Goal: Task Accomplishment & Management: Manage account settings

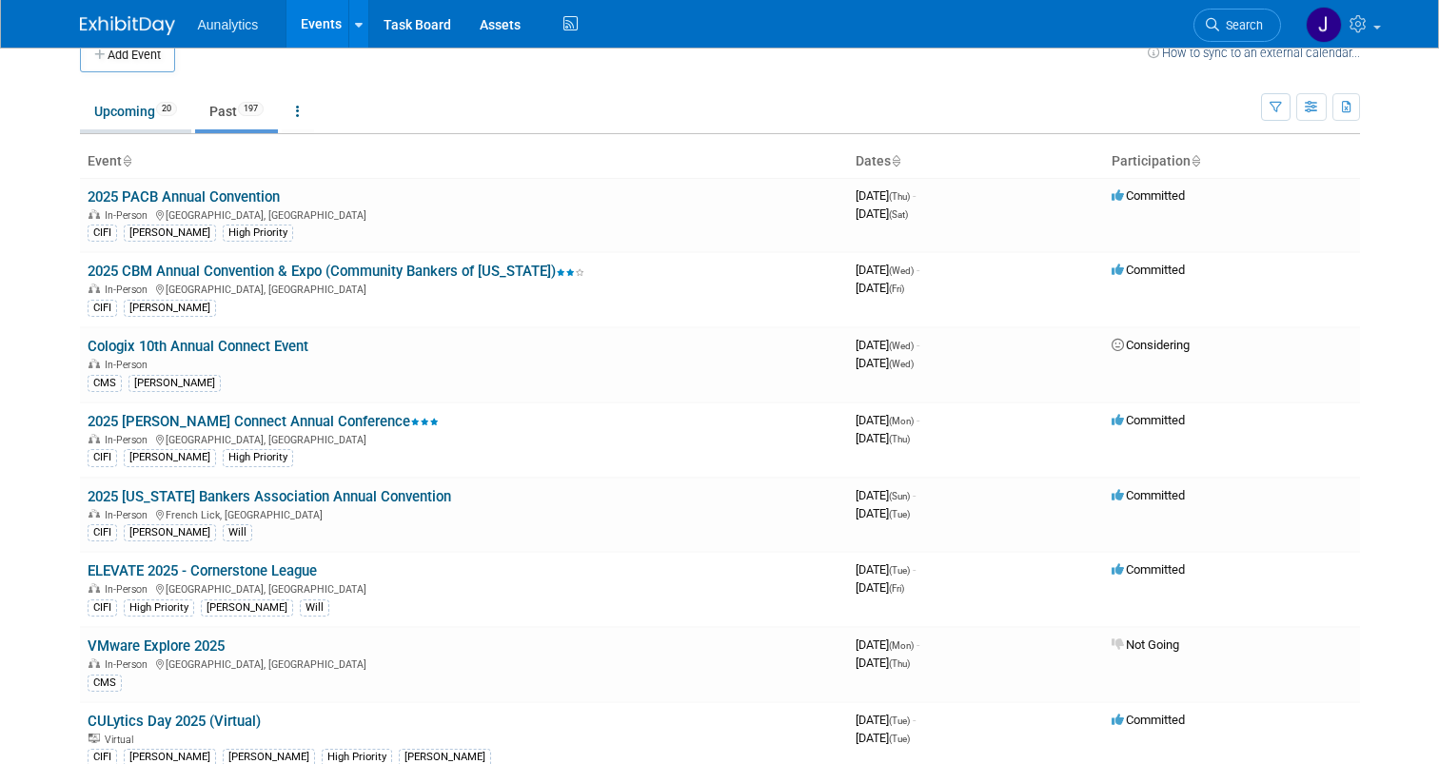
click at [160, 108] on span "20" at bounding box center [166, 109] width 21 height 14
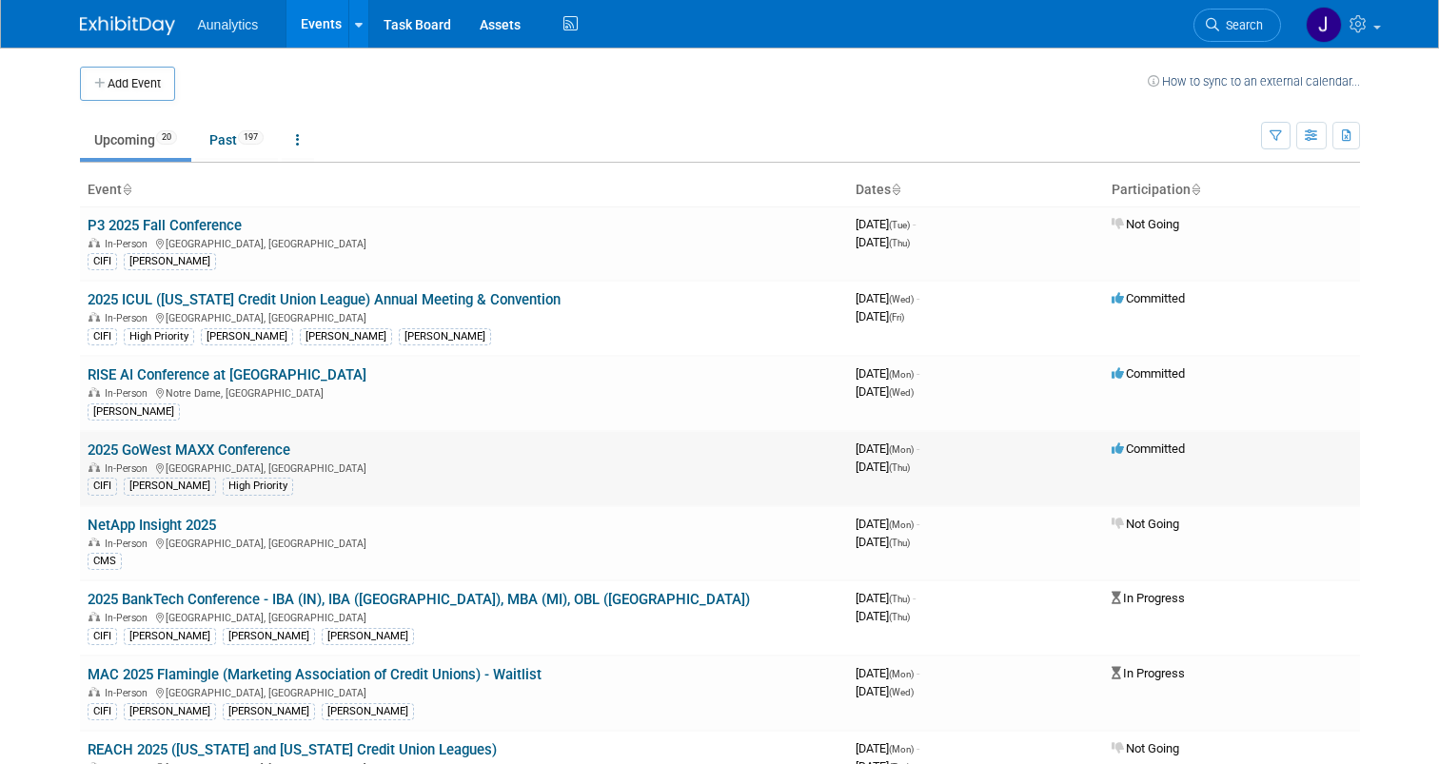
click at [267, 444] on link "2025 GoWest MAXX Conference" at bounding box center [189, 450] width 203 height 17
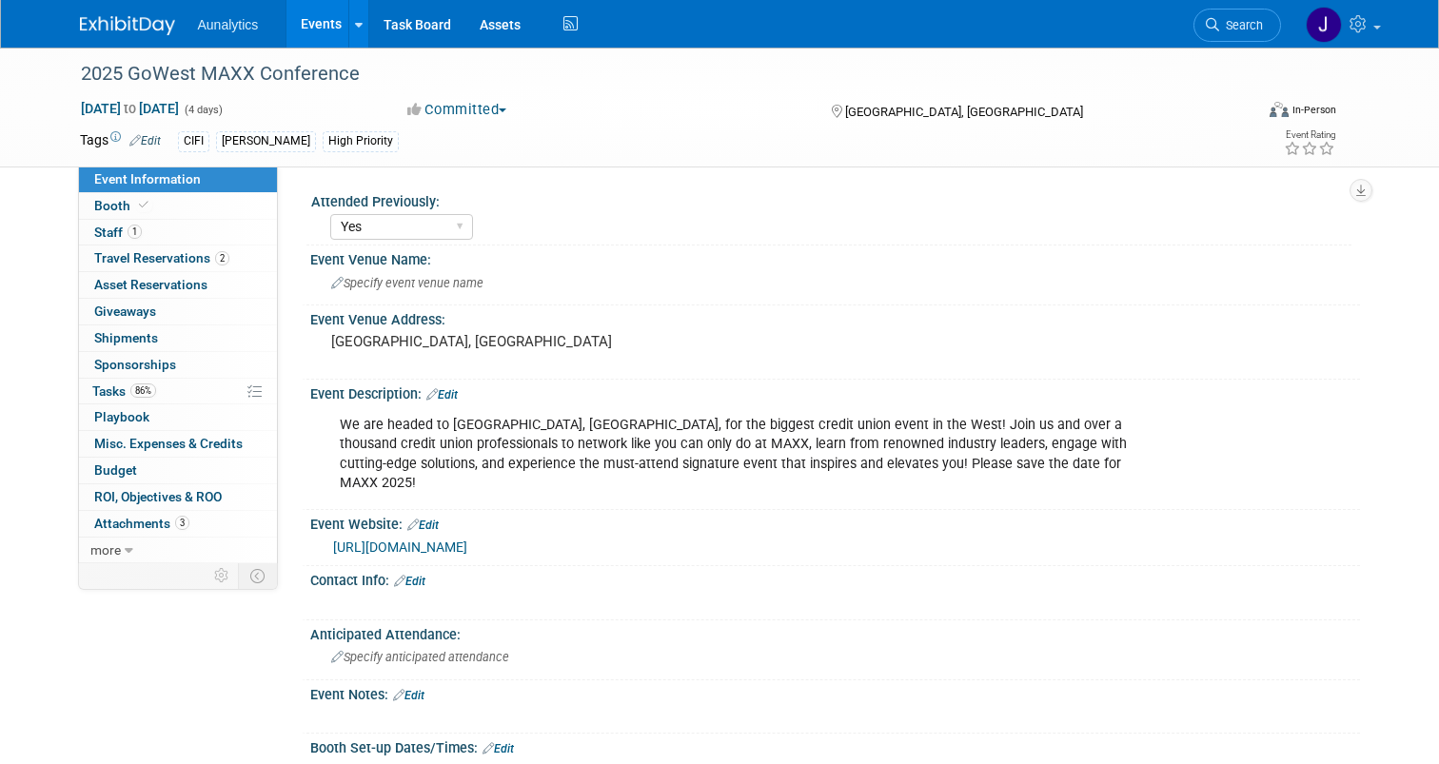
select select "Yes"
click at [164, 386] on link "86% Tasks 86%" at bounding box center [178, 392] width 198 height 26
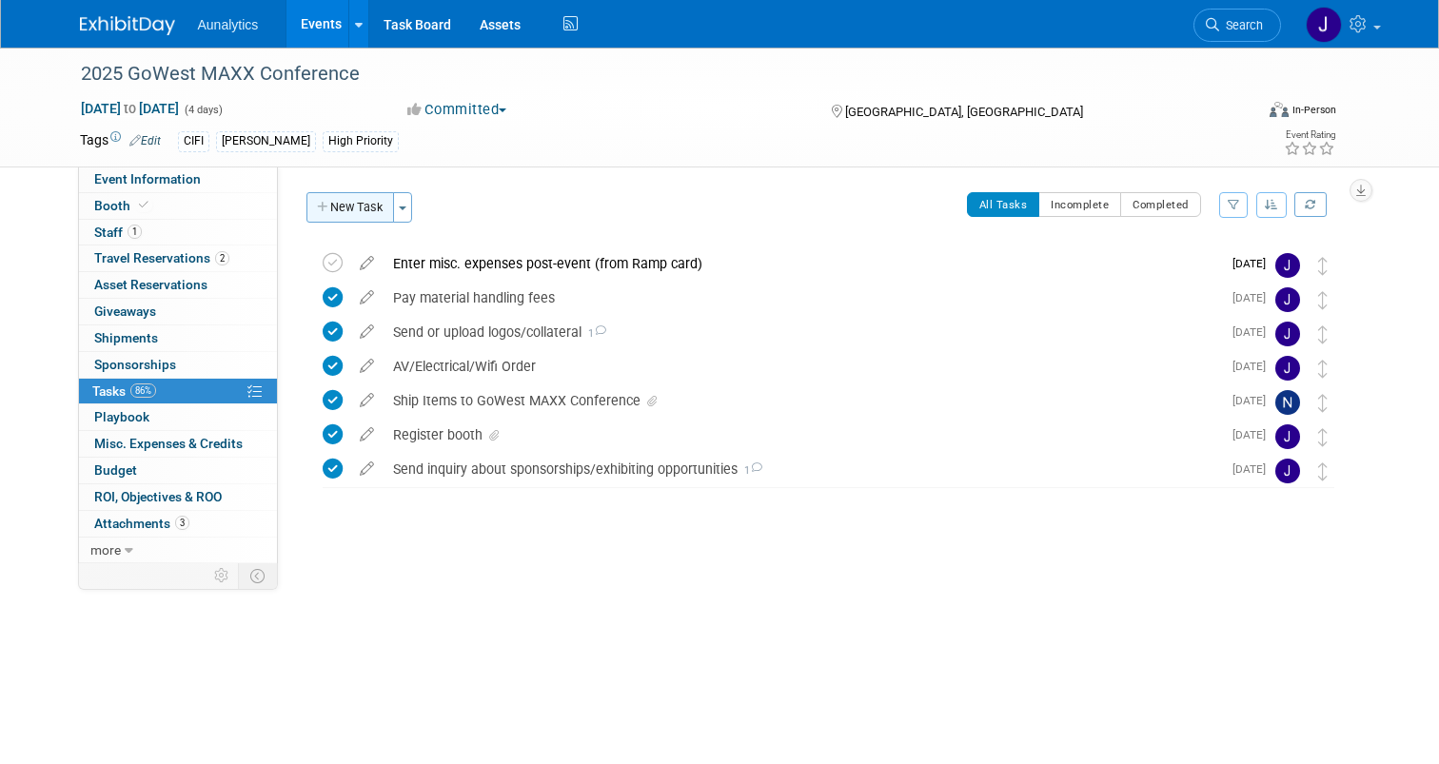
click at [367, 202] on button "New Task" at bounding box center [350, 207] width 88 height 30
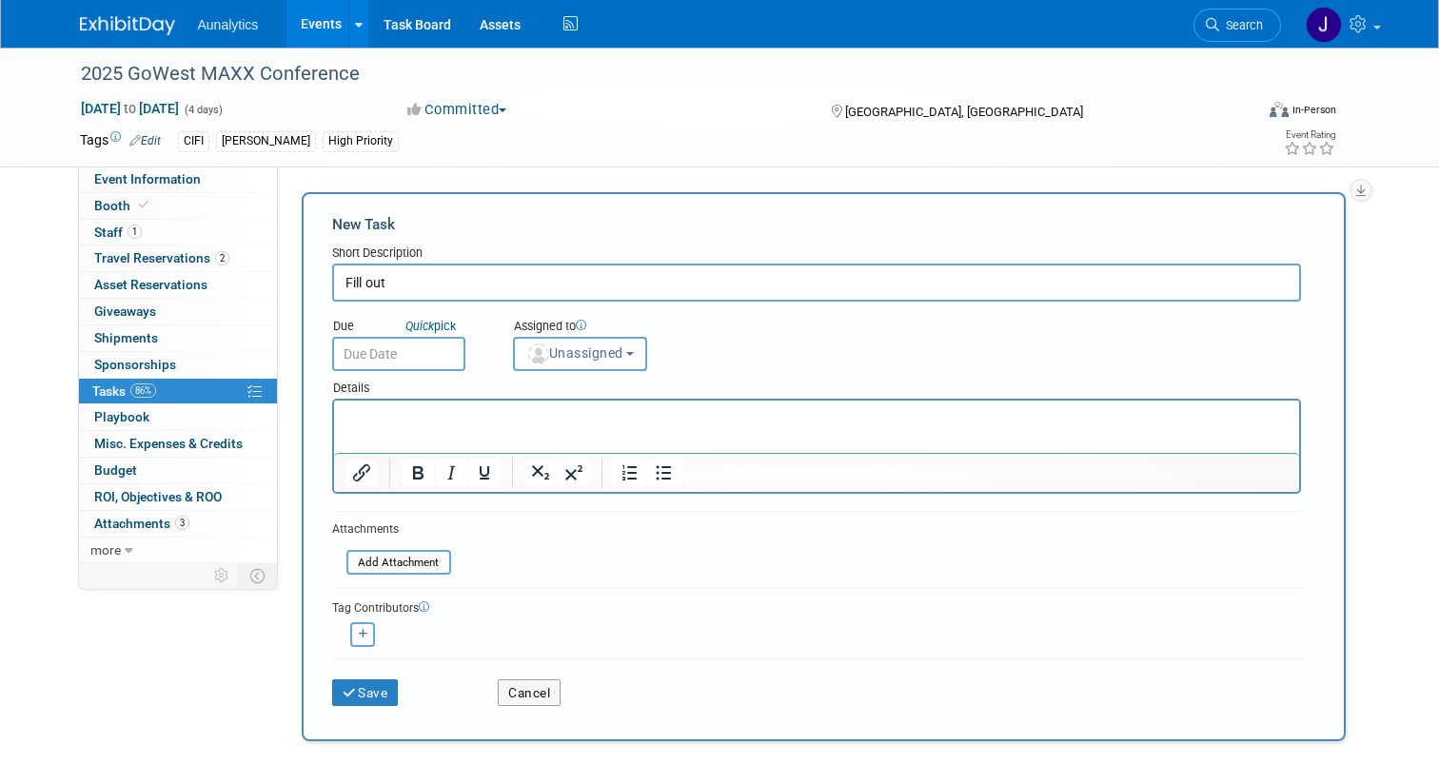
paste input "Giveaway game form"
click at [397, 288] on input "Fill out Giveaway game form" at bounding box center [816, 283] width 969 height 38
type input "Fill out giveaway game form"
click at [503, 427] on html at bounding box center [815, 414] width 965 height 27
paste body "Rich Text Area. Press ALT-0 for help."
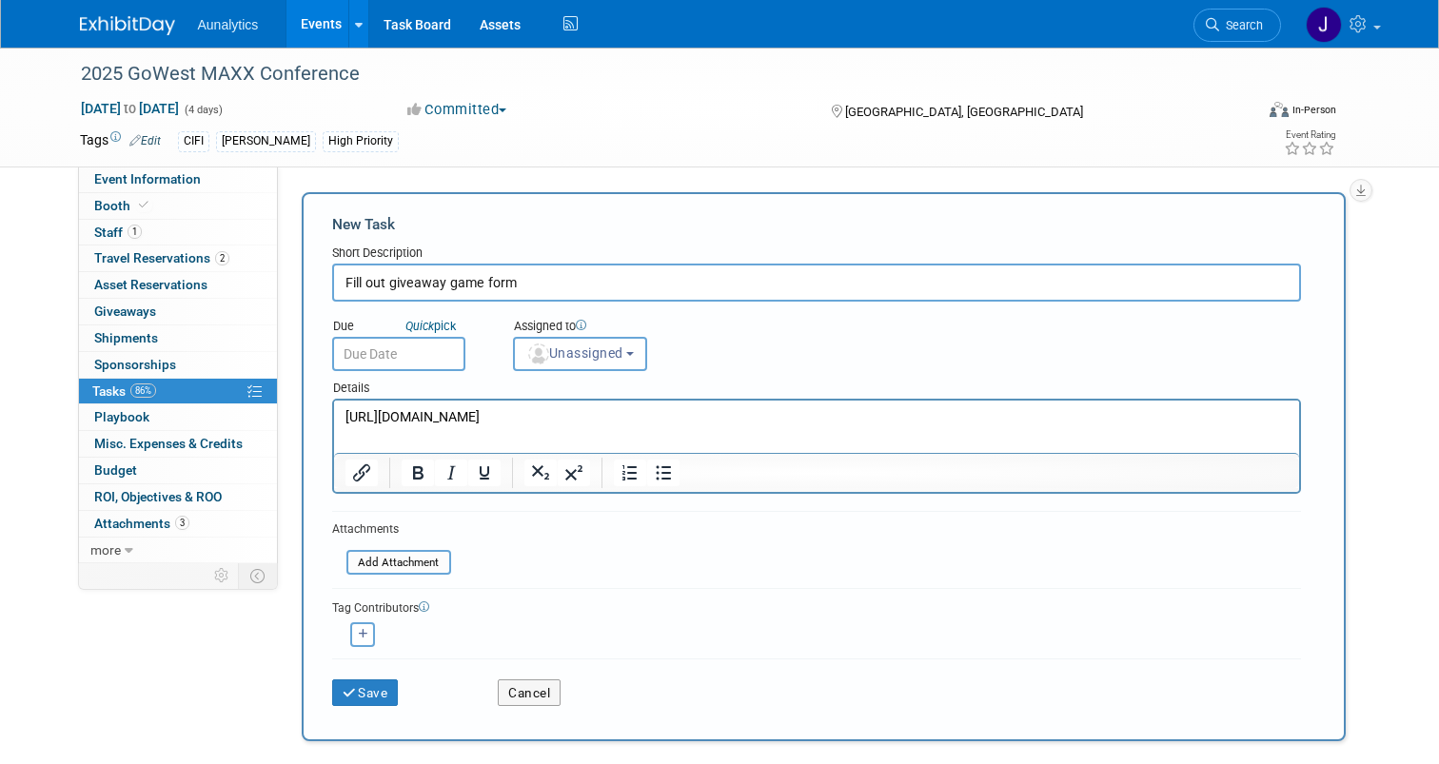
click at [883, 424] on p "https://airtable.com/apppiNx3mnR5C01ey/pag5FVAfBO1eEqbvZ/form" at bounding box center [816, 417] width 943 height 19
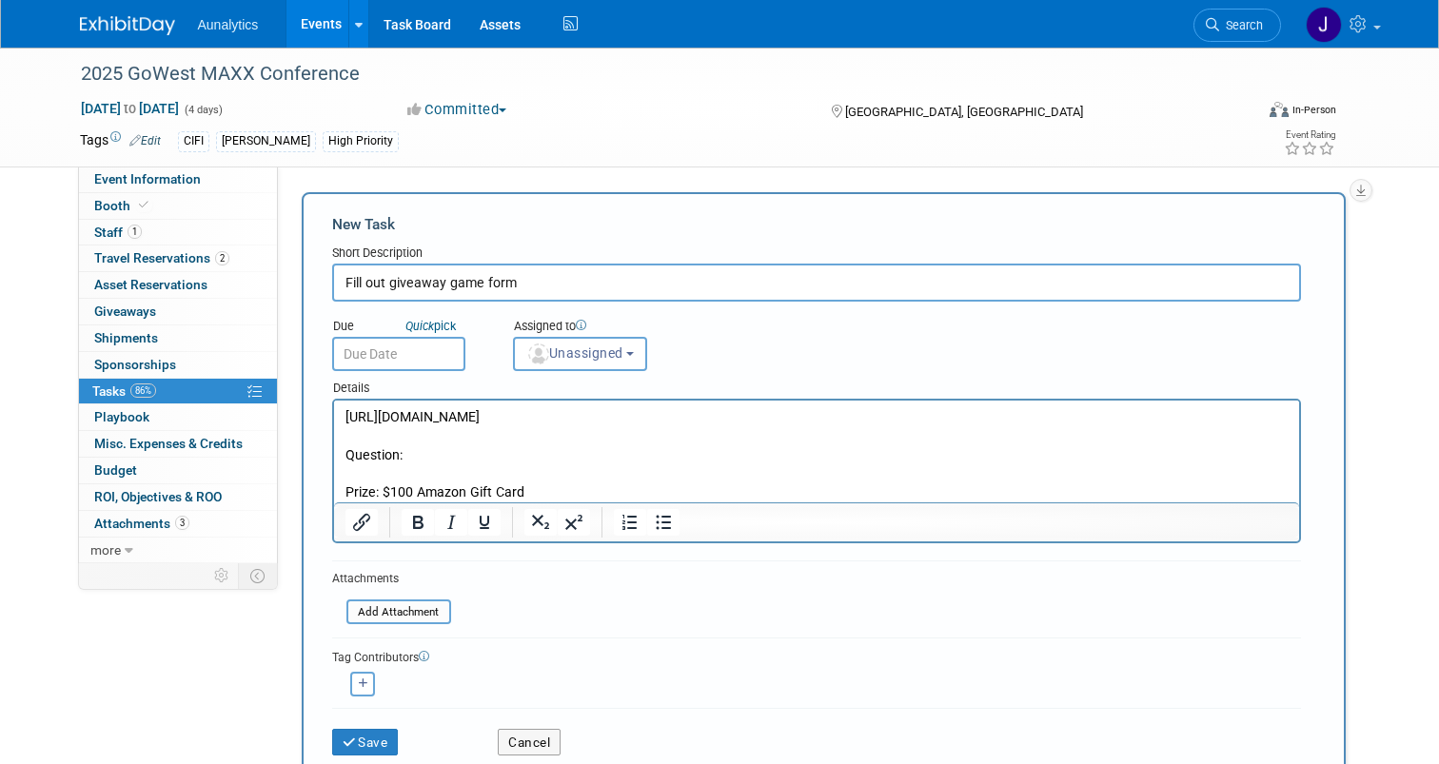
click at [489, 455] on p "Question:" at bounding box center [816, 455] width 943 height 19
click at [424, 358] on input "text" at bounding box center [398, 354] width 133 height 34
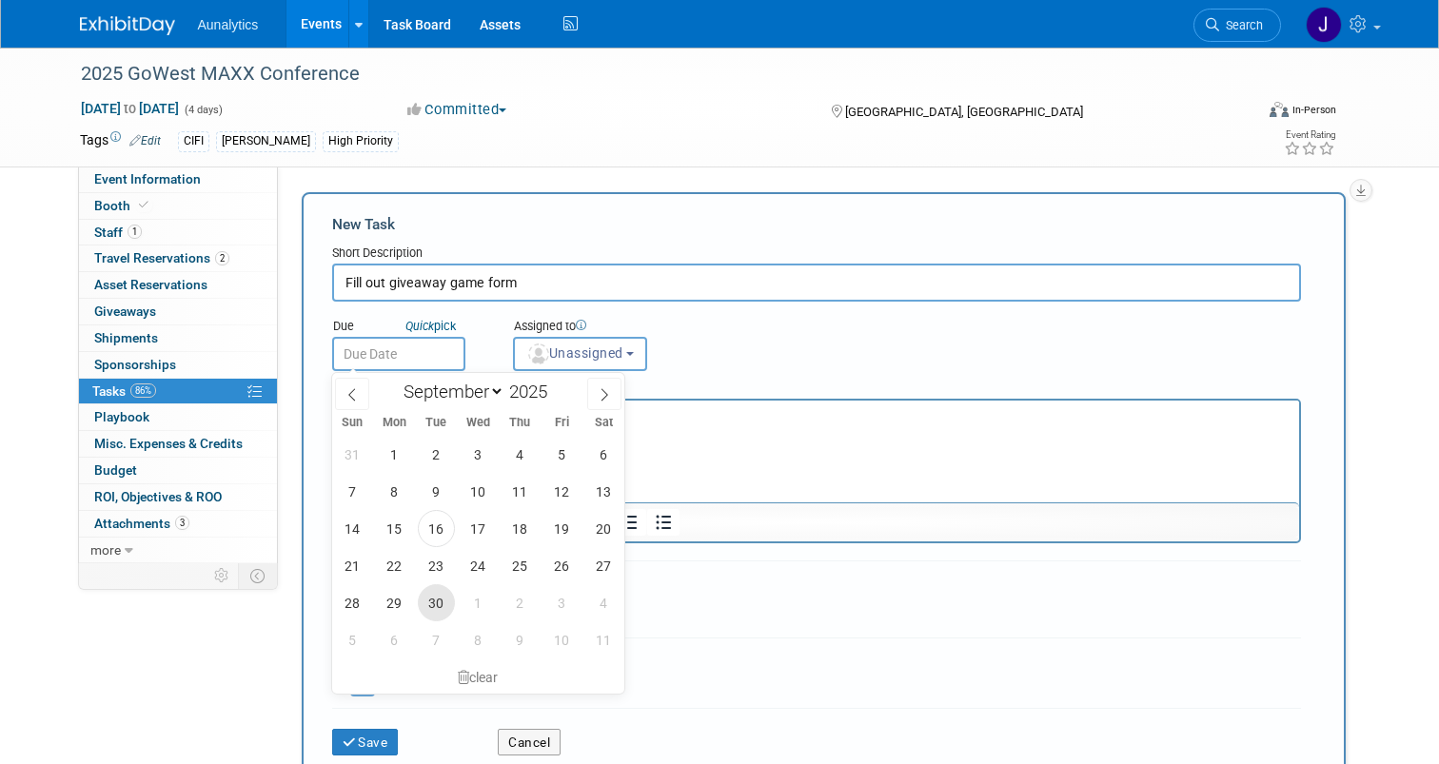
click at [425, 594] on span "30" at bounding box center [436, 602] width 37 height 37
type input "Sep 30, 2025"
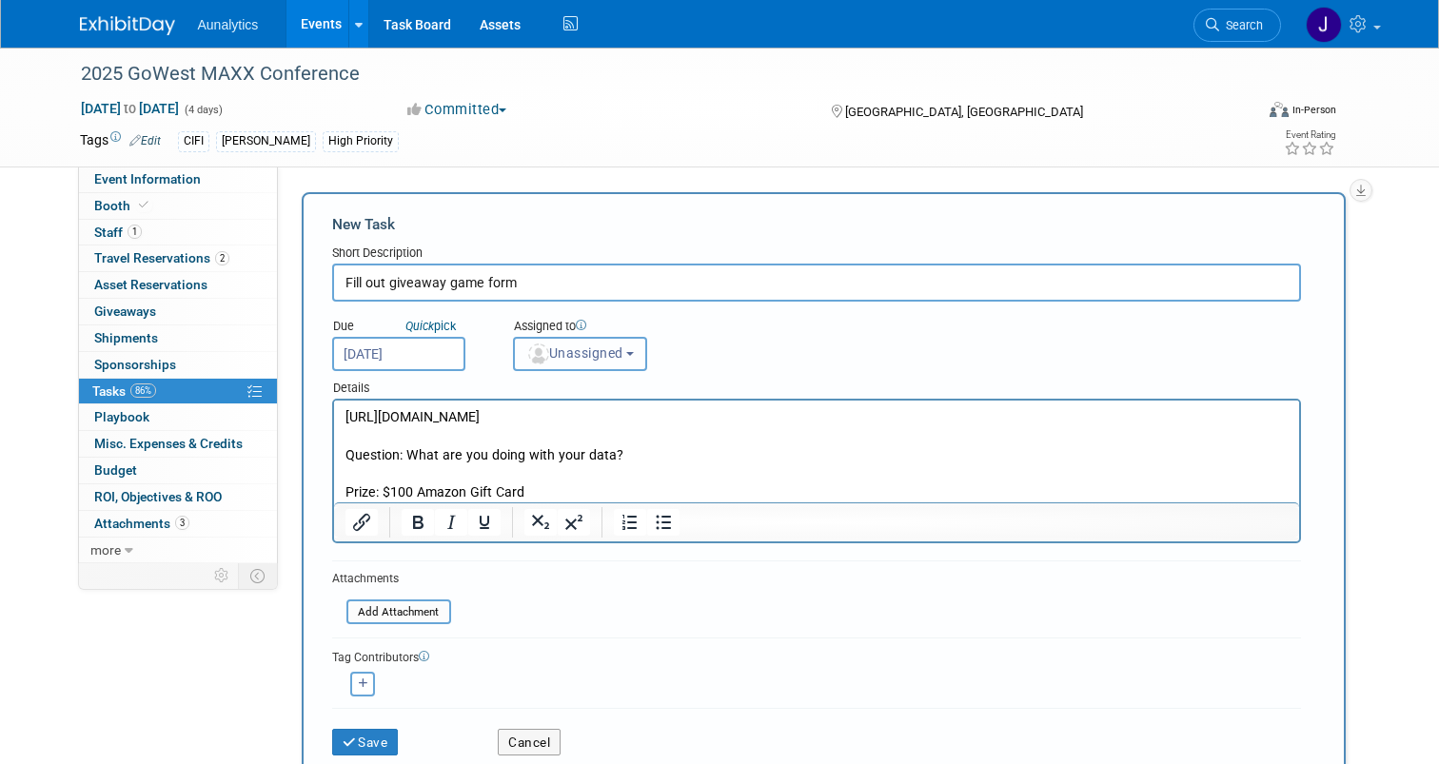
click at [615, 349] on span "Unassigned" at bounding box center [574, 352] width 97 height 15
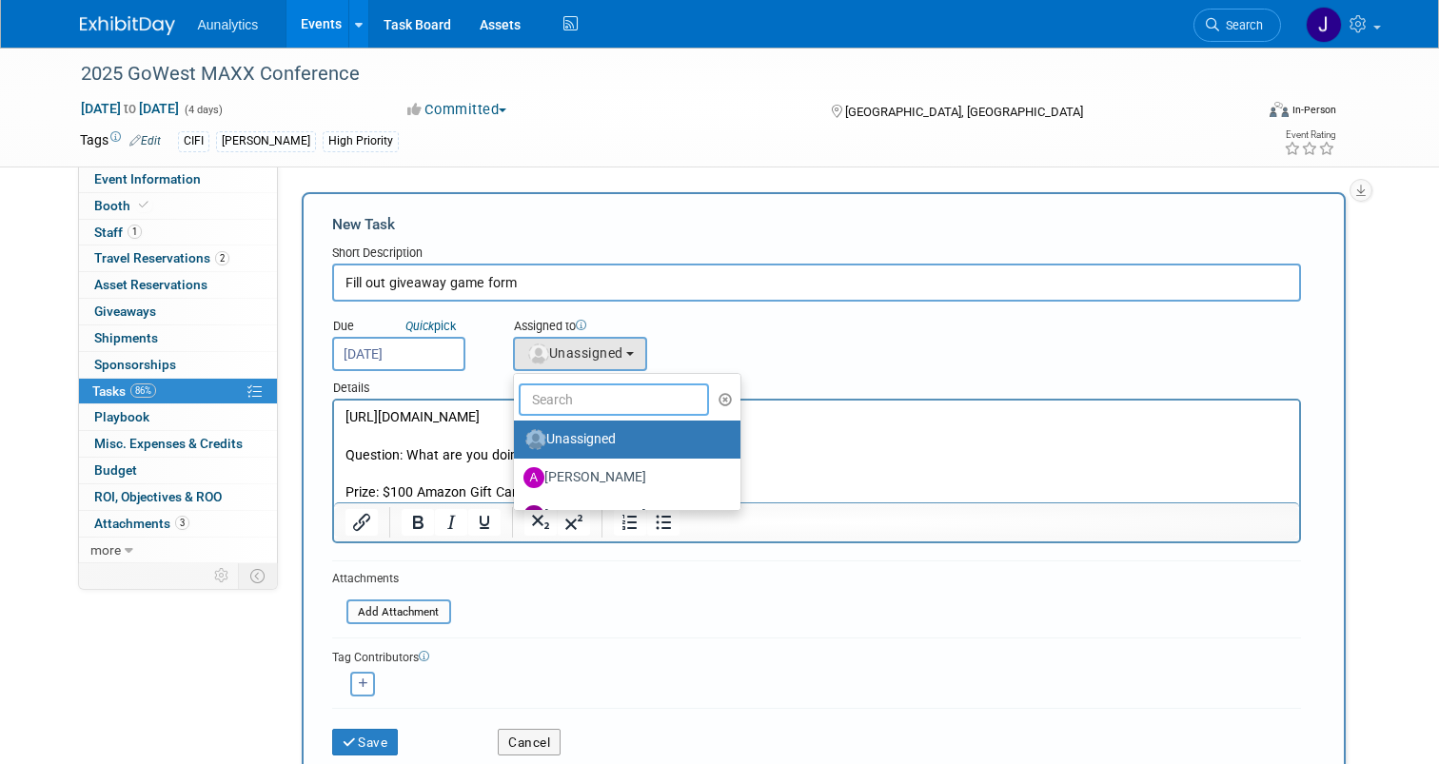
click at [604, 410] on input "text" at bounding box center [614, 400] width 190 height 32
type input "Julie"
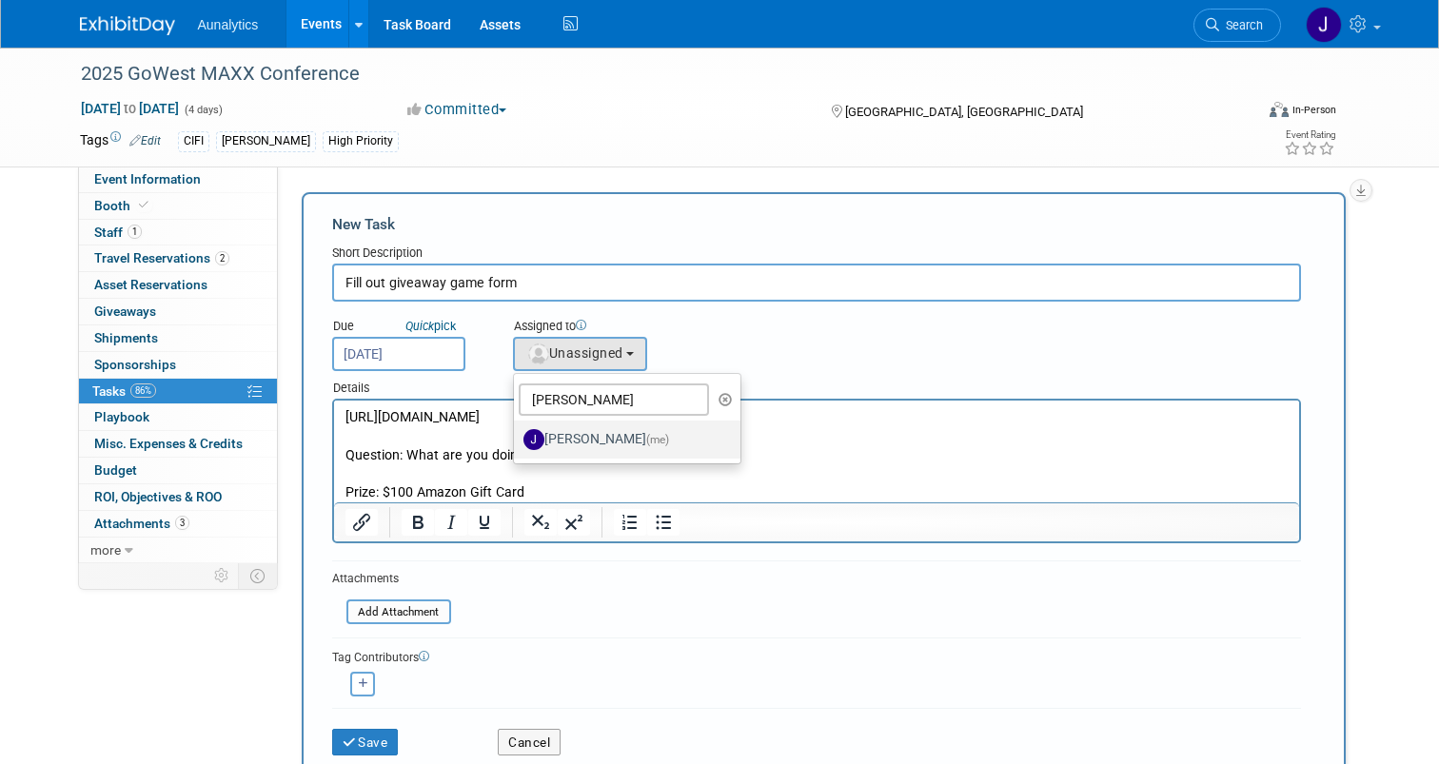
click at [634, 436] on label "Julie Grisanti-Cieslak (me)" at bounding box center [622, 439] width 199 height 30
click at [517, 436] on input "Julie Grisanti-Cieslak (me)" at bounding box center [510, 437] width 12 height 12
select select "01aaad8d-829a-4859-935a-26a77d13b9fd"
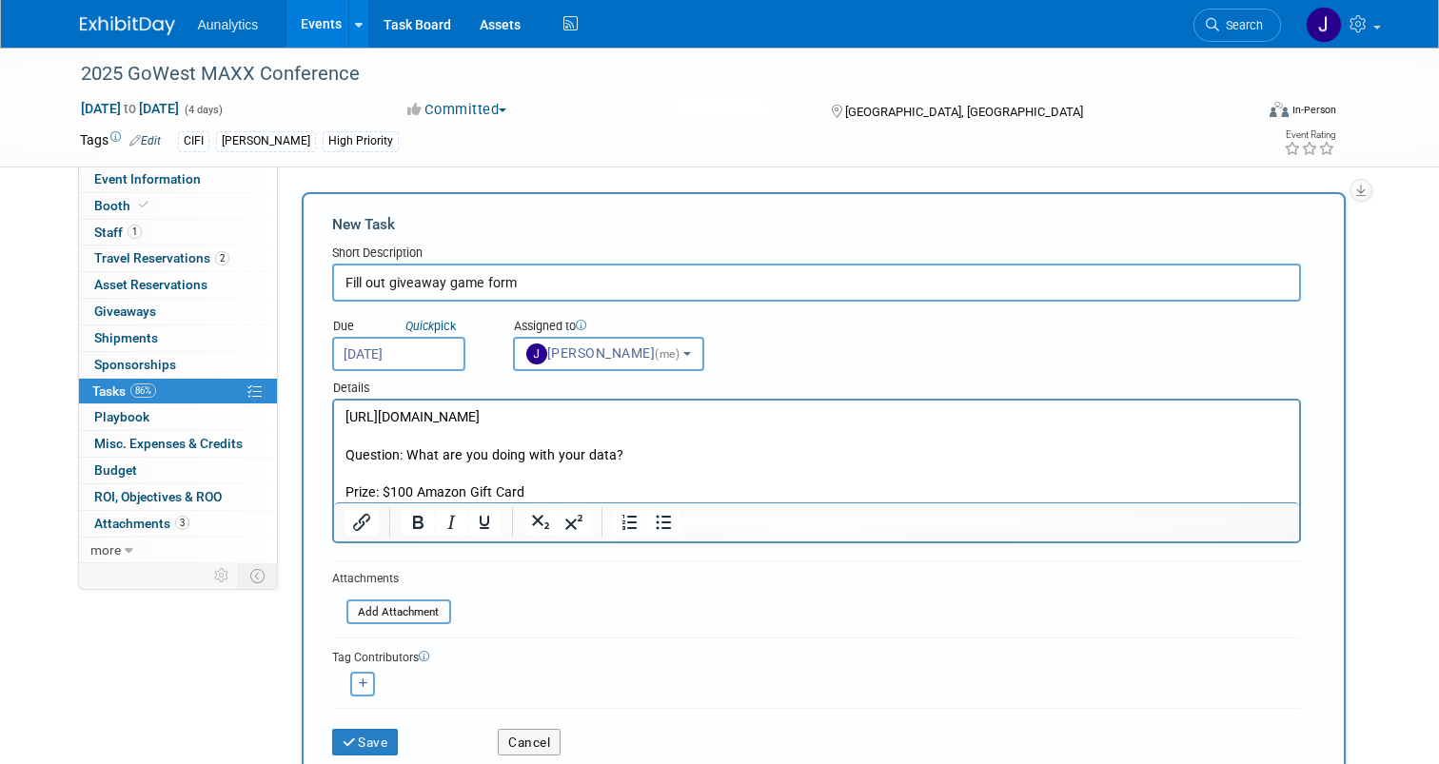
click at [359, 687] on icon "button" at bounding box center [364, 684] width 10 height 10
select select
click at [380, 692] on span "-- Select User --" at bounding box center [408, 687] width 117 height 15
click at [361, 688] on icon "button" at bounding box center [364, 684] width 10 height 10
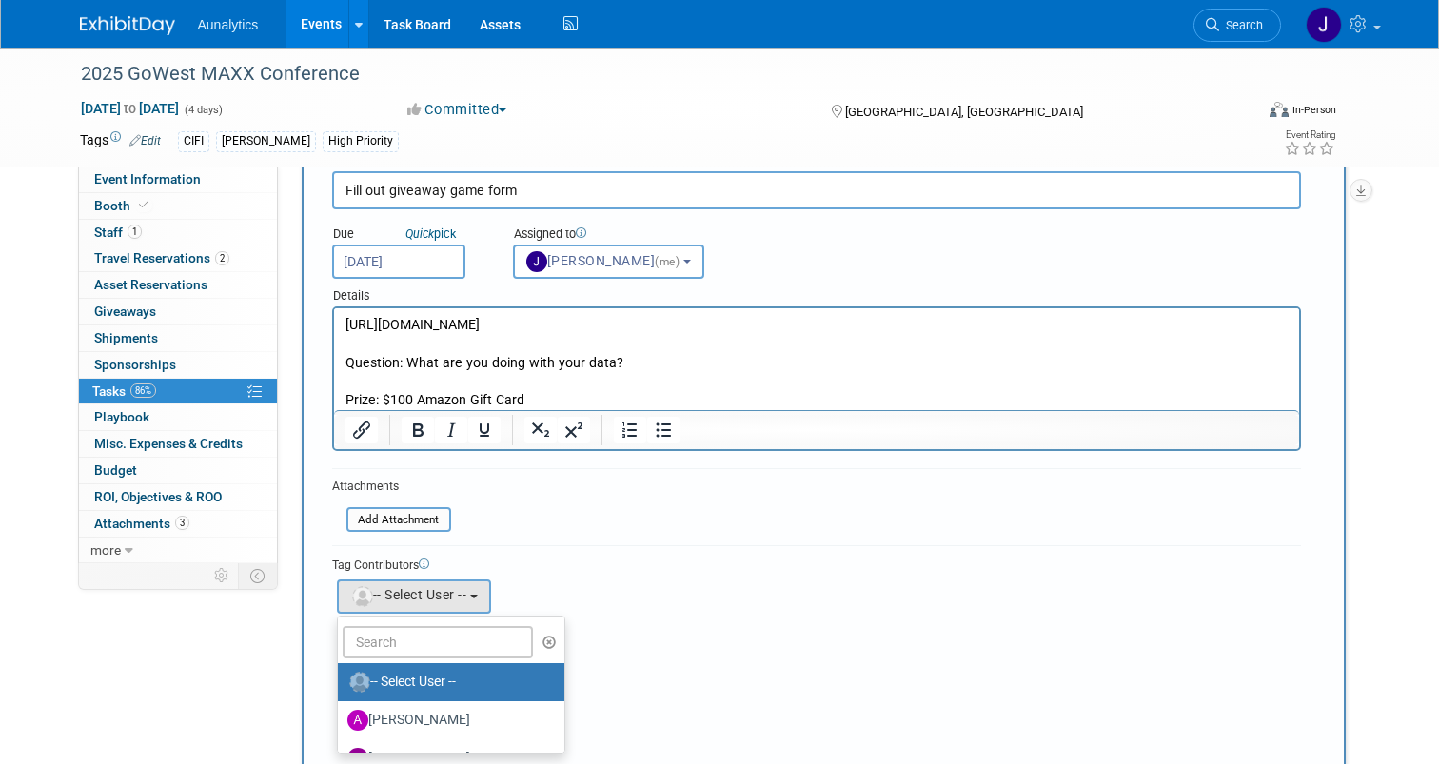
scroll to position [132, 0]
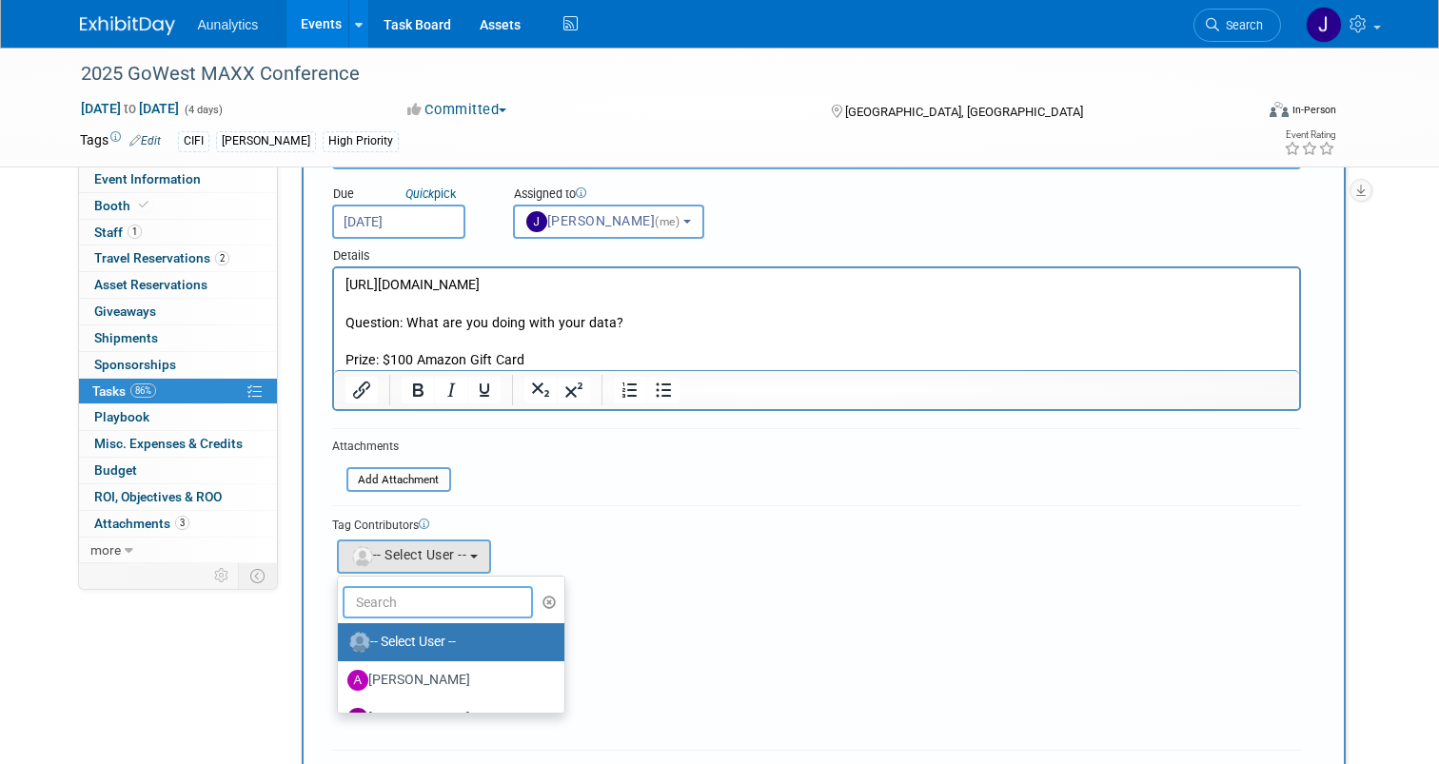
click at [471, 601] on input "text" at bounding box center [438, 602] width 190 height 32
type input "ryan"
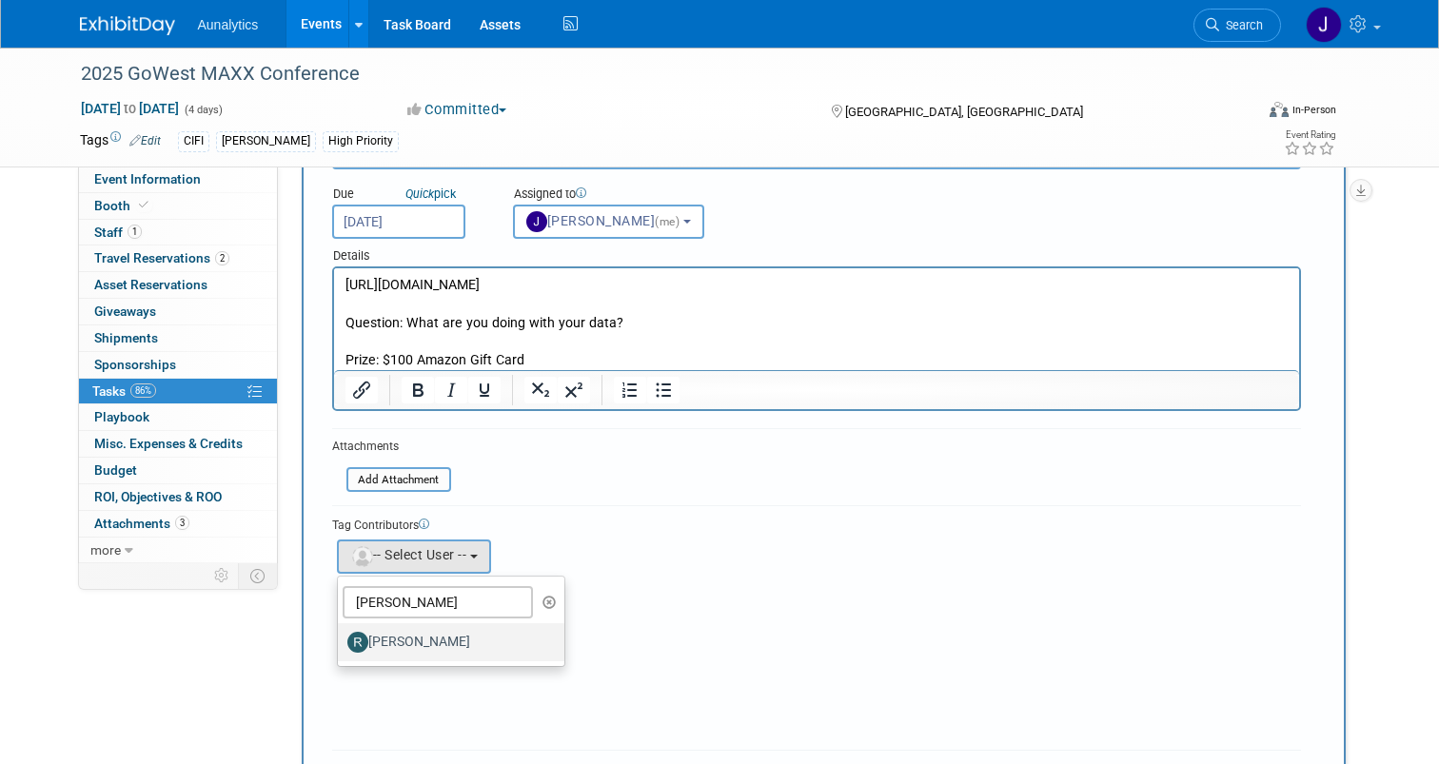
click at [427, 646] on label "Ryan Wilson" at bounding box center [446, 642] width 199 height 30
click at [341, 646] on input "Ryan Wilson" at bounding box center [334, 640] width 12 height 12
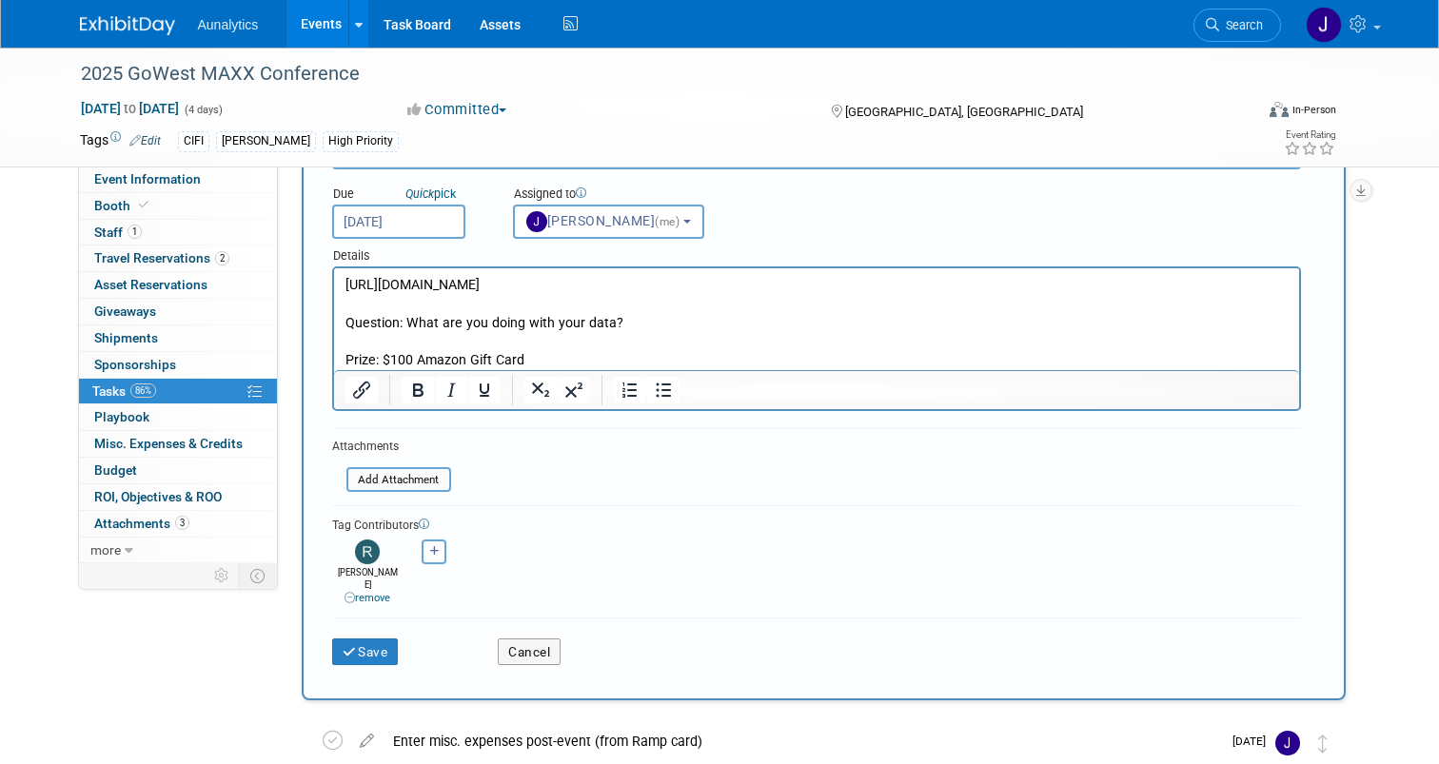
click at [638, 546] on div "Aaron remove Bobby remove" at bounding box center [816, 570] width 969 height 71
click at [380, 645] on button "Save" at bounding box center [365, 652] width 67 height 27
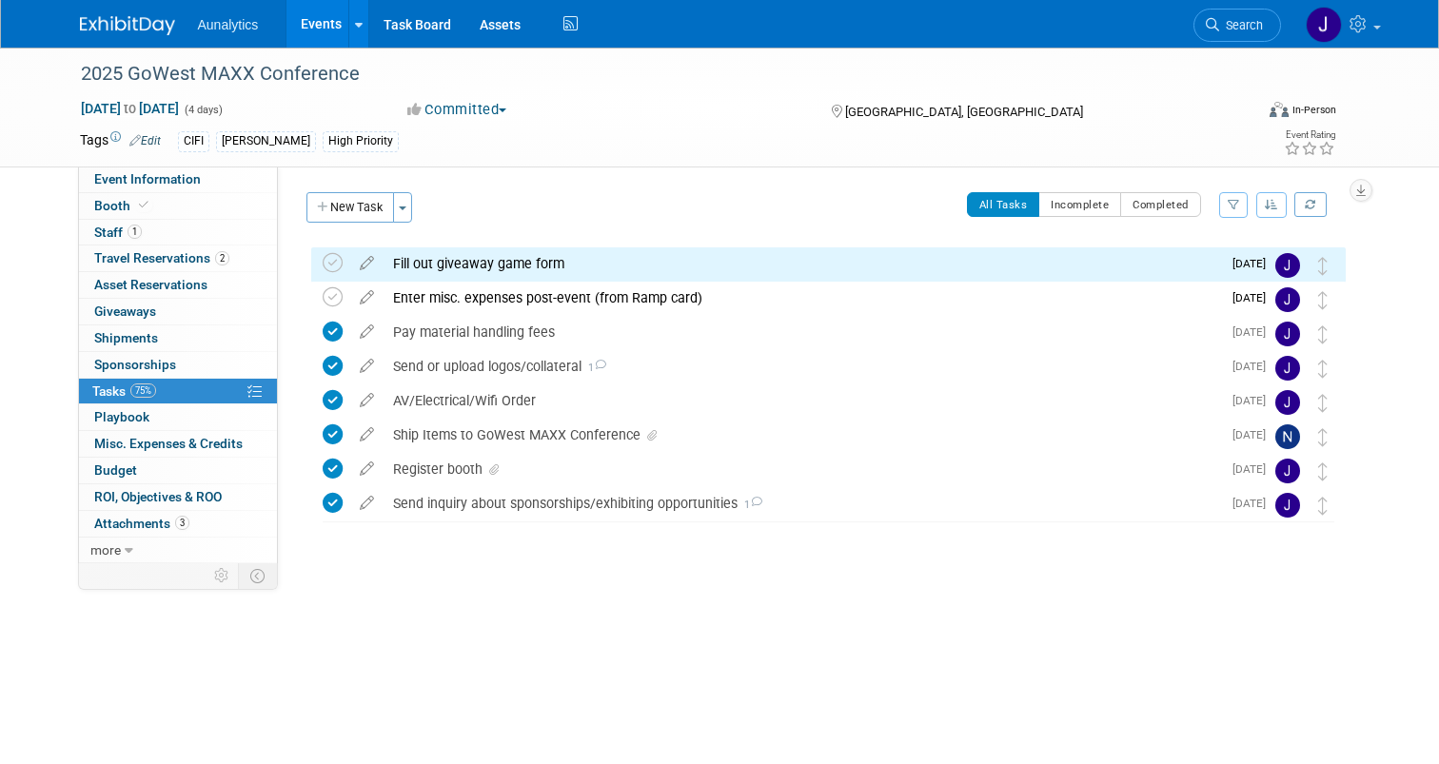
click at [569, 261] on div "Fill out giveaway game form" at bounding box center [803, 263] width 838 height 32
